Goal: Task Accomplishment & Management: Use online tool/utility

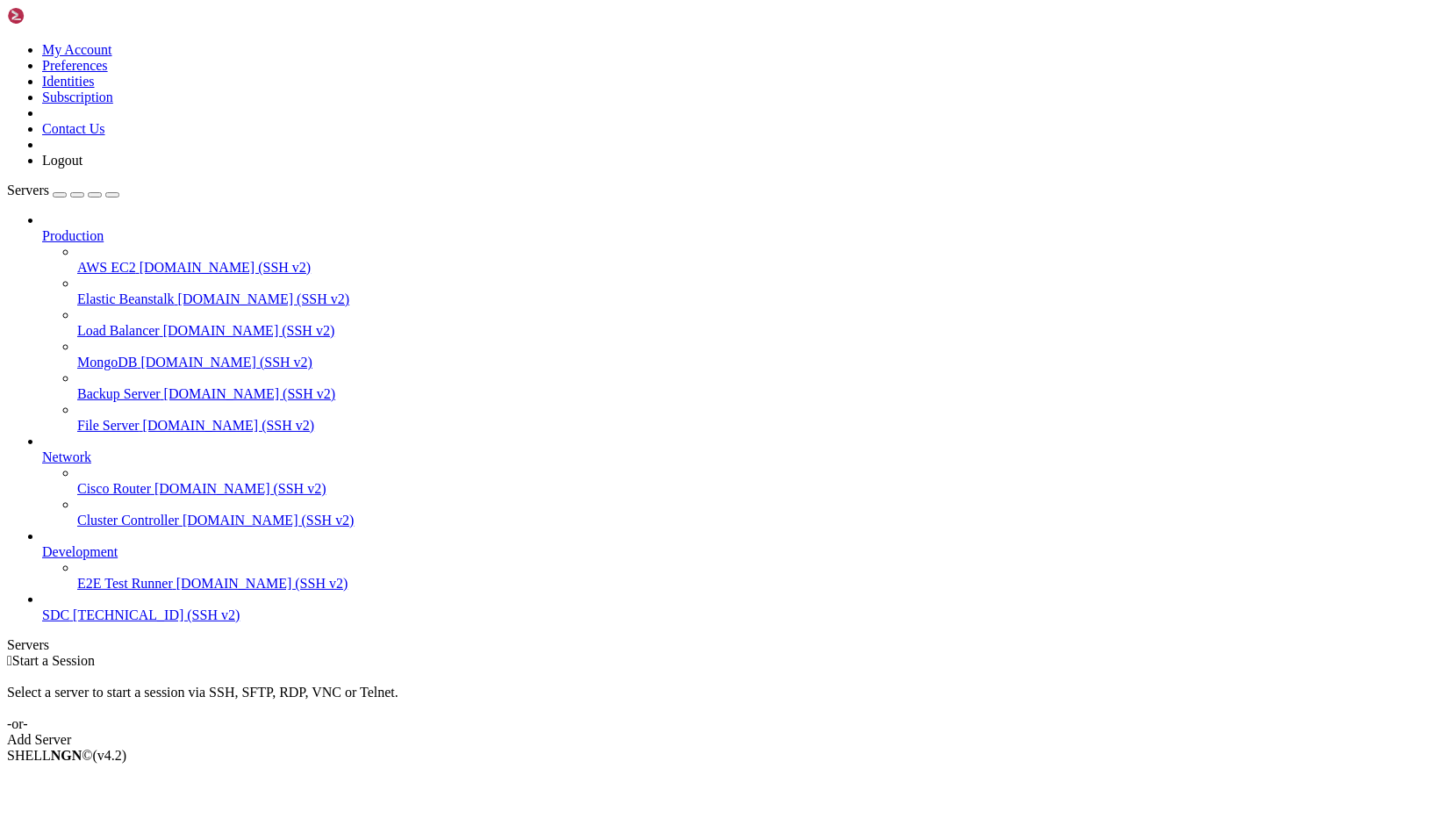
click at [72, 623] on span "[TECHNICAL_ID] (SSH v2)" at bounding box center [155, 615] width 166 height 15
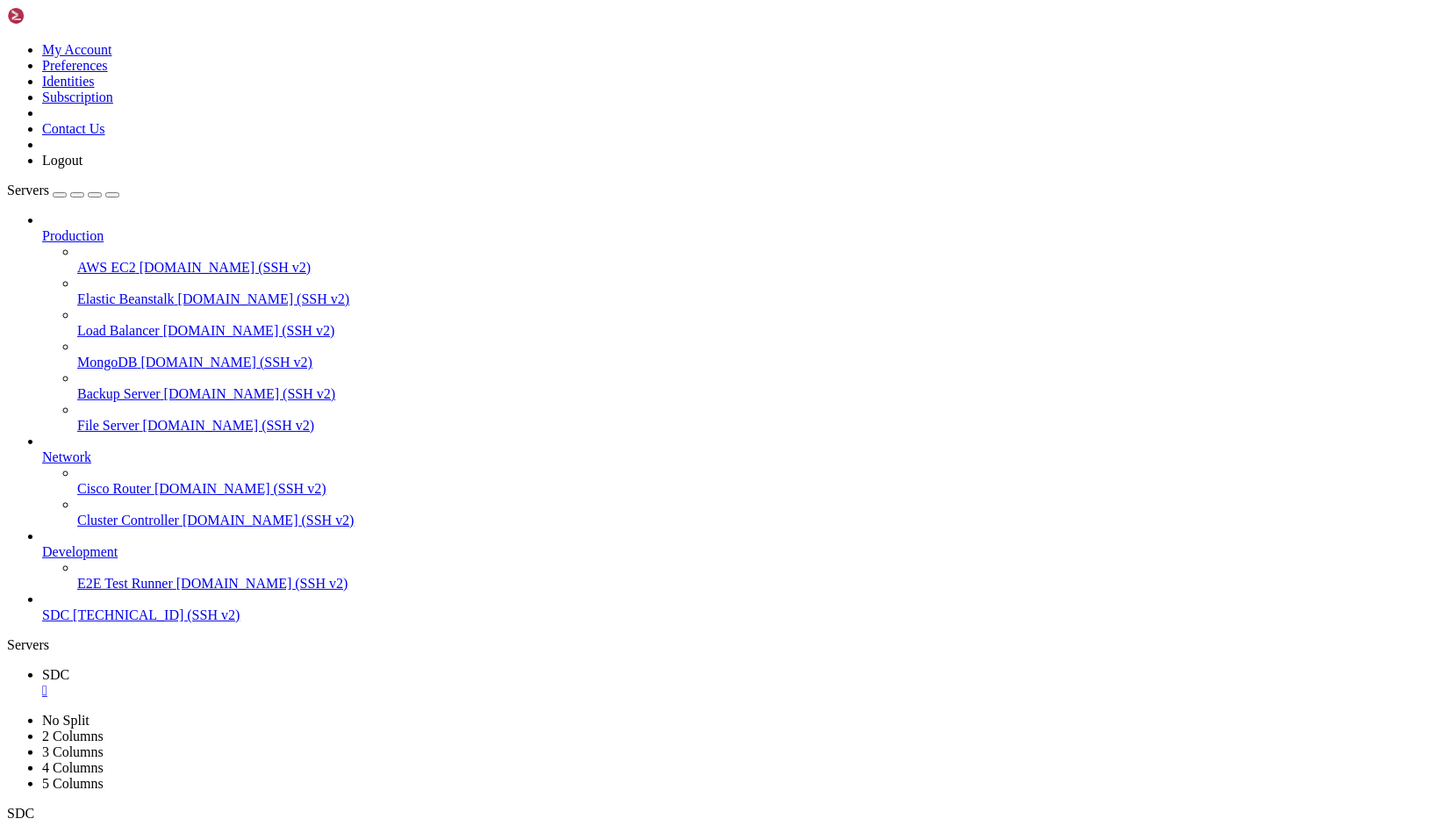
drag, startPoint x: 957, startPoint y: 1560, endPoint x: 831, endPoint y: 1553, distance: 126.2
copy x-row "[DOMAIN_NAME]"
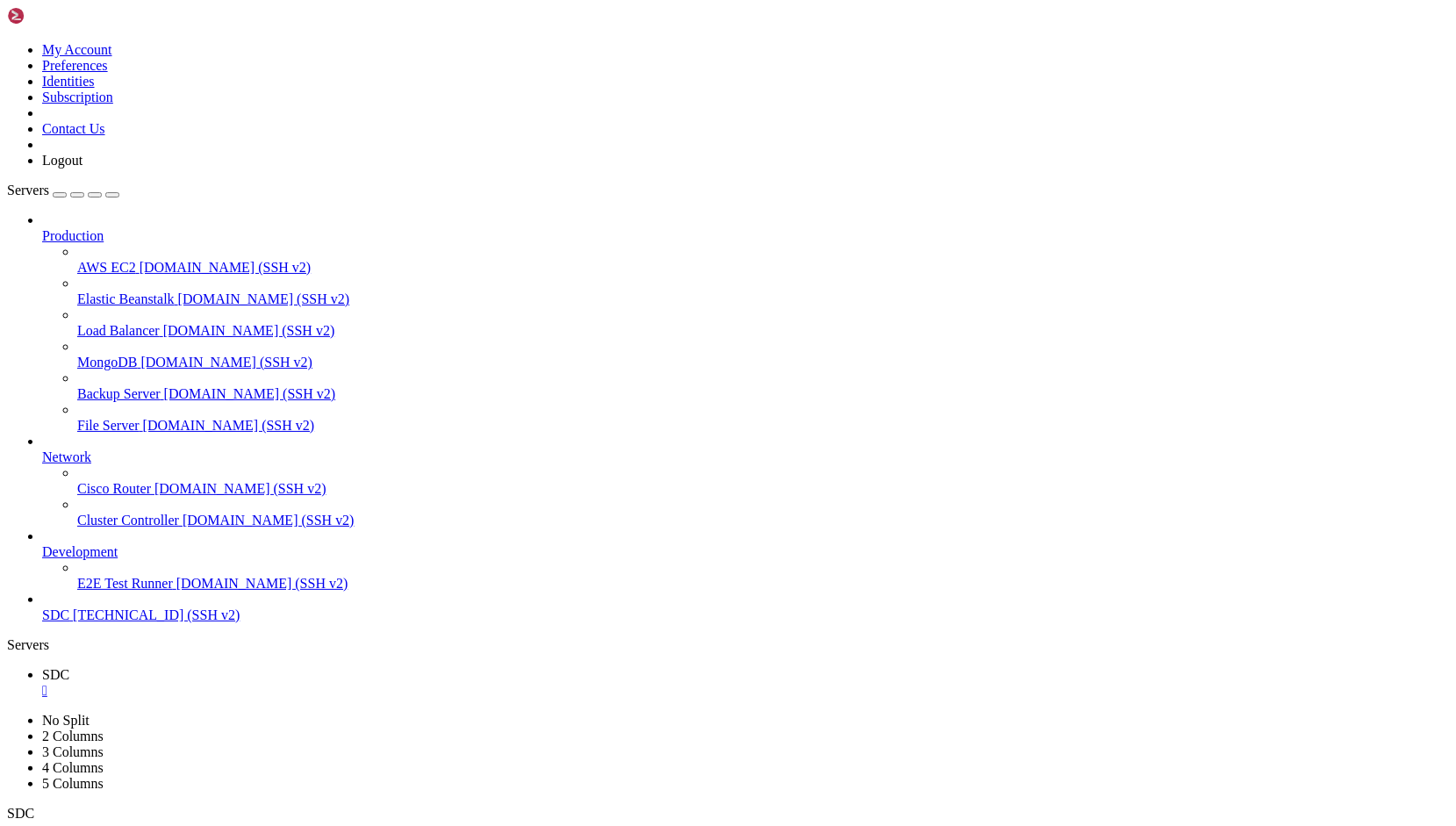
scroll to position [1925, 0]
drag, startPoint x: 857, startPoint y: 1660, endPoint x: 7, endPoint y: 1628, distance: 850.6
drag, startPoint x: 15, startPoint y: 1603, endPoint x: 890, endPoint y: 1664, distance: 877.1
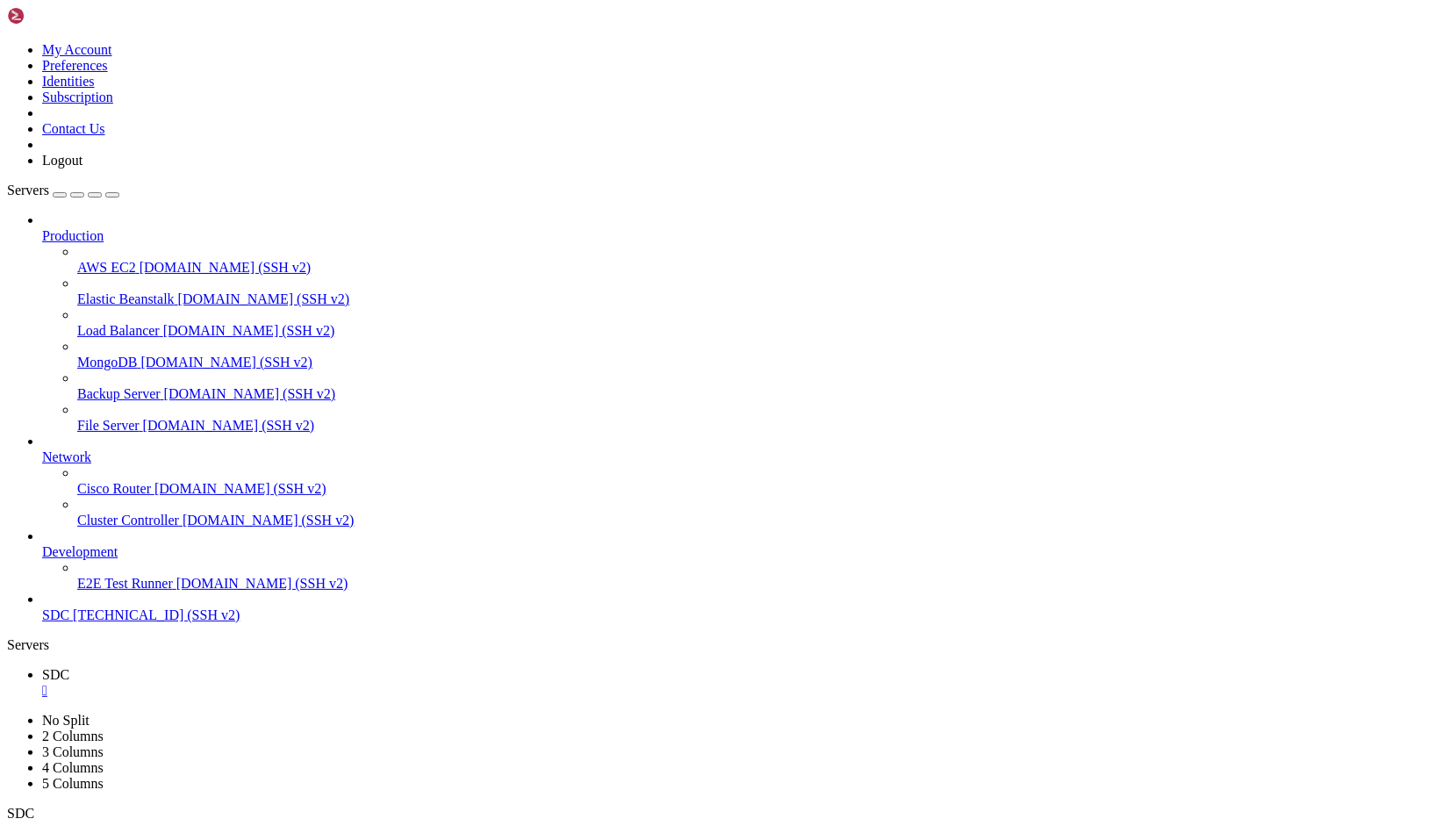
copy div "[PERSON_NAME]@iZl4v8ptwcx20uqzkuwxonZ:~/[DOMAIN_NAME]$ cd storage/logs [PERSON_…"
drag, startPoint x: 531, startPoint y: 1301, endPoint x: 290, endPoint y: 1466, distance: 292.1
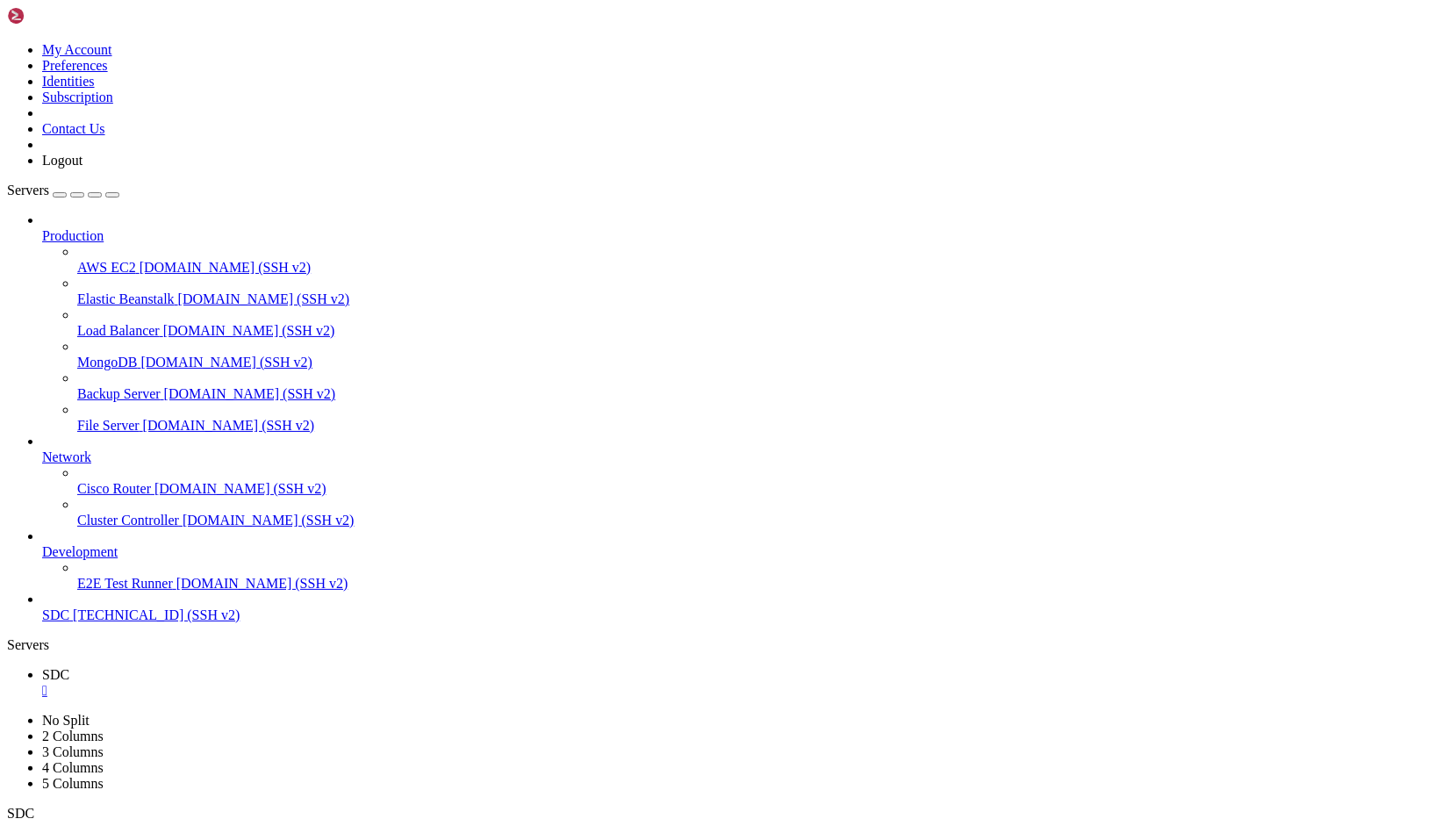
drag, startPoint x: 343, startPoint y: 1471, endPoint x: 251, endPoint y: 1517, distance: 102.9
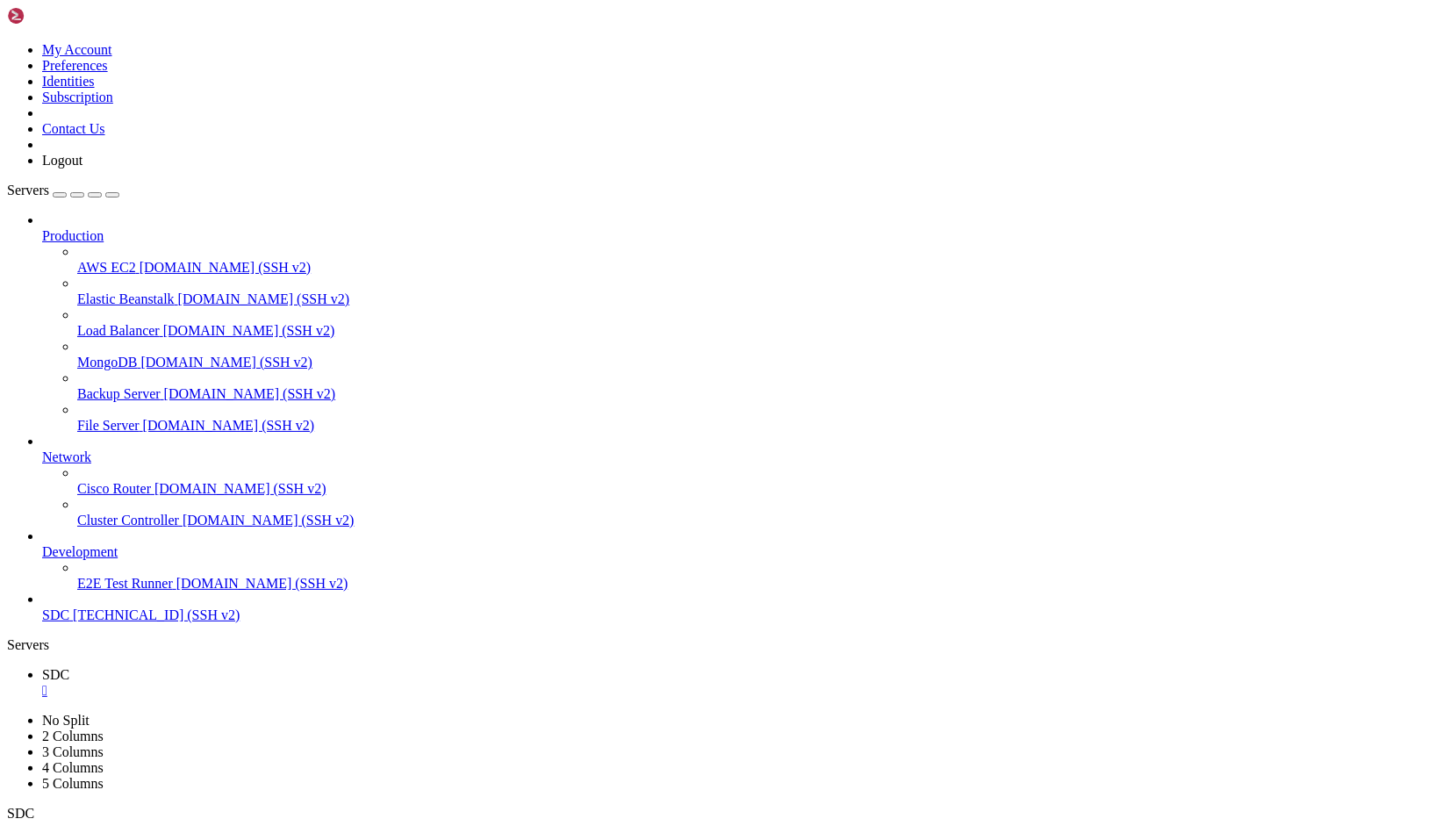
drag, startPoint x: 263, startPoint y: 1343, endPoint x: 963, endPoint y: 1660, distance: 768.4
copy div "Method name must be a string {"userId":1003304,"exception":"[object] (Error(cod…"
